Goal: Information Seeking & Learning: Find specific page/section

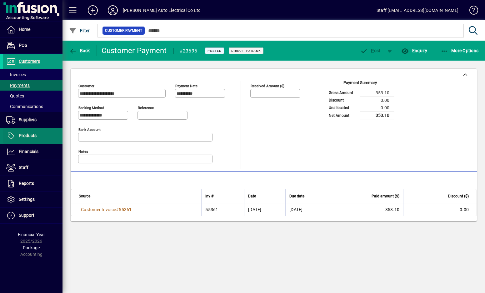
click at [27, 136] on span "Products" at bounding box center [28, 135] width 18 height 5
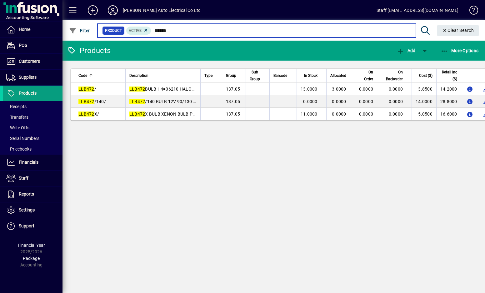
type input "******"
